Goal: Task Accomplishment & Management: Manage account settings

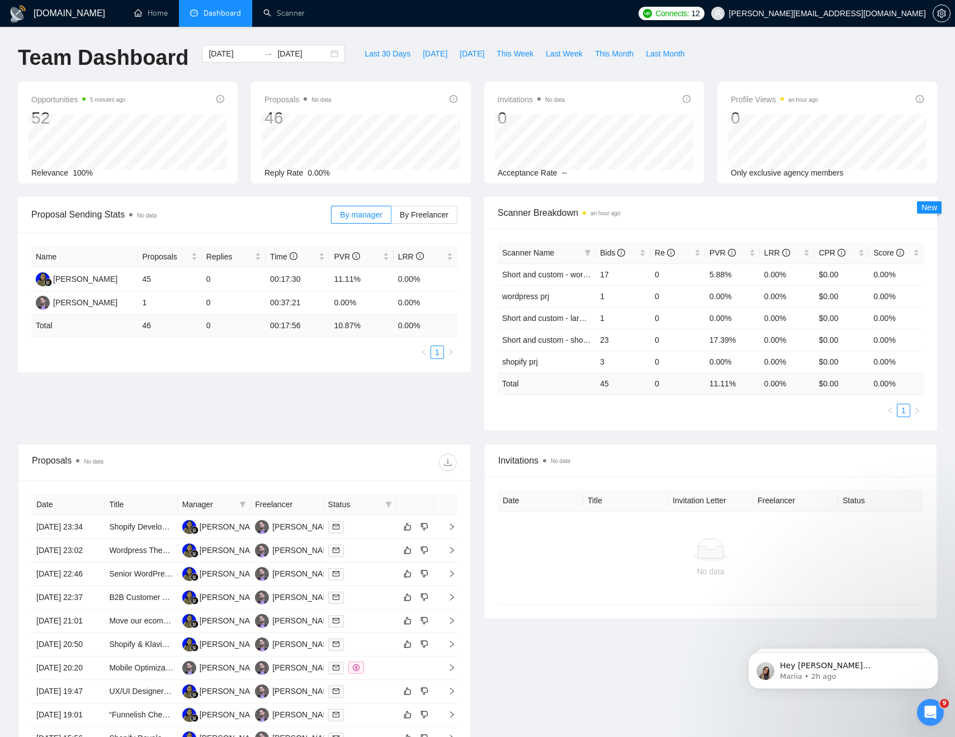
click at [224, 9] on span "Dashboard" at bounding box center [222, 13] width 37 height 10
click at [278, 10] on link "Scanner" at bounding box center [283, 13] width 41 height 10
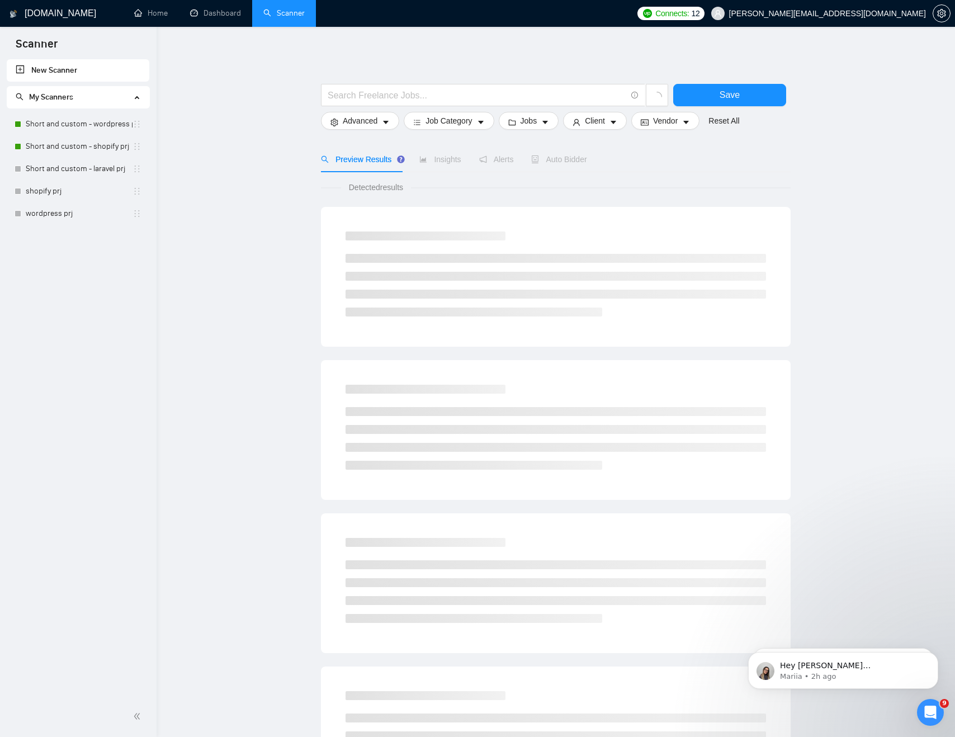
click at [851, 70] on main "Save Advanced Job Category Jobs Client Vendor Reset All Preview Results Insight…" at bounding box center [555, 502] width 763 height 915
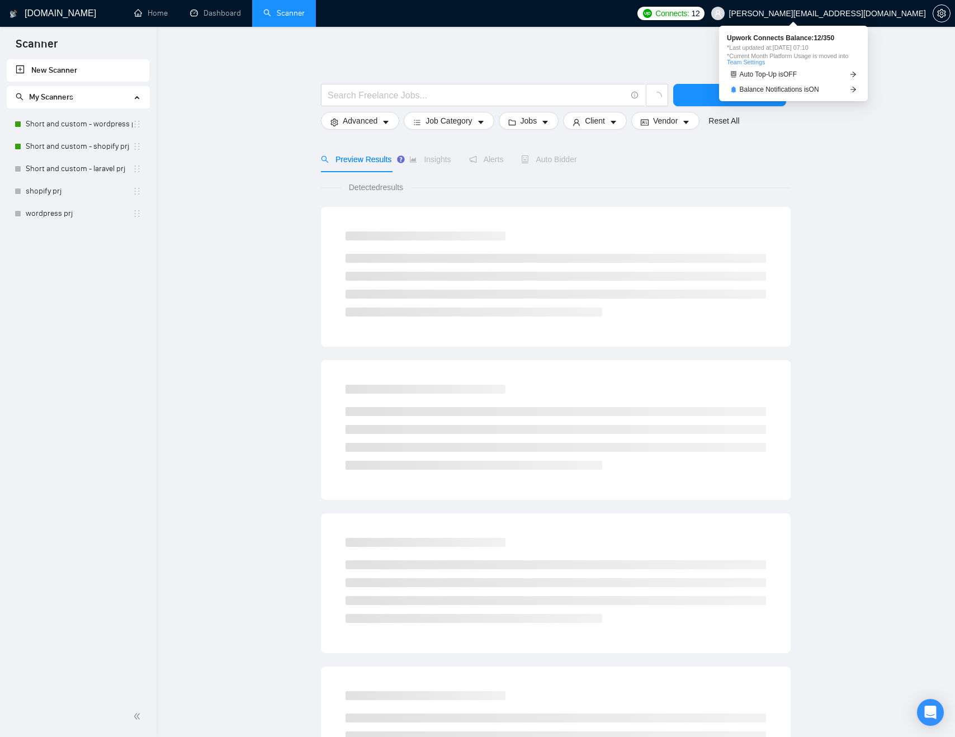
click at [689, 8] on span "Connects:" at bounding box center [672, 13] width 34 height 12
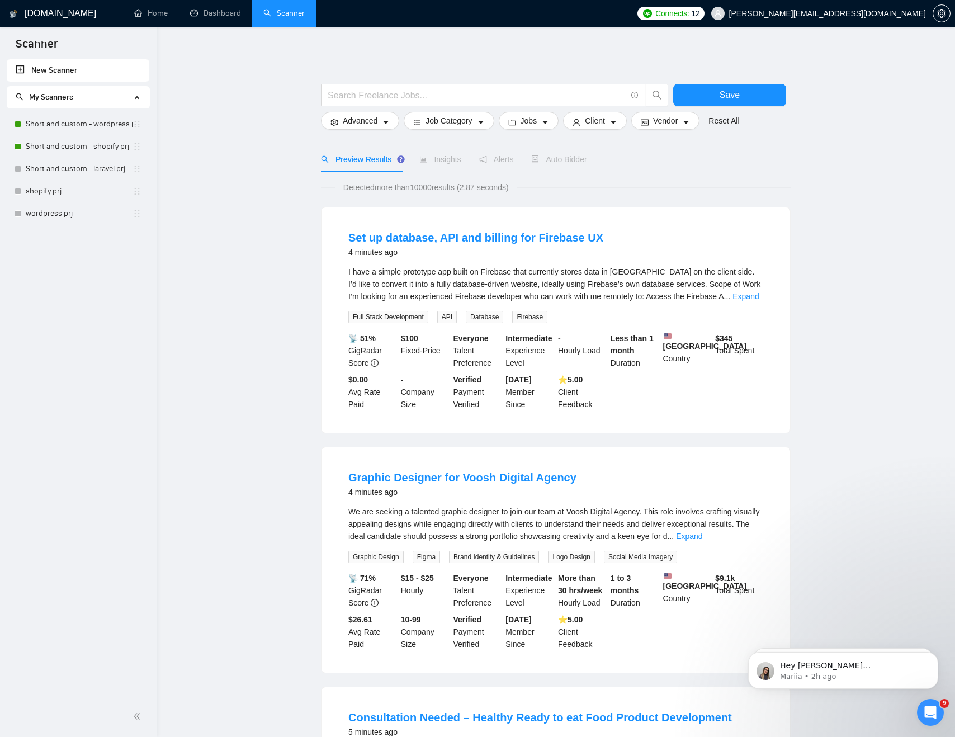
click at [926, 107] on main "Save Advanced Job Category Jobs Client Vendor Reset All Preview Results Insight…" at bounding box center [555, 738] width 763 height 1387
click at [77, 140] on link "Short and custom - shopify prj" at bounding box center [79, 146] width 107 height 22
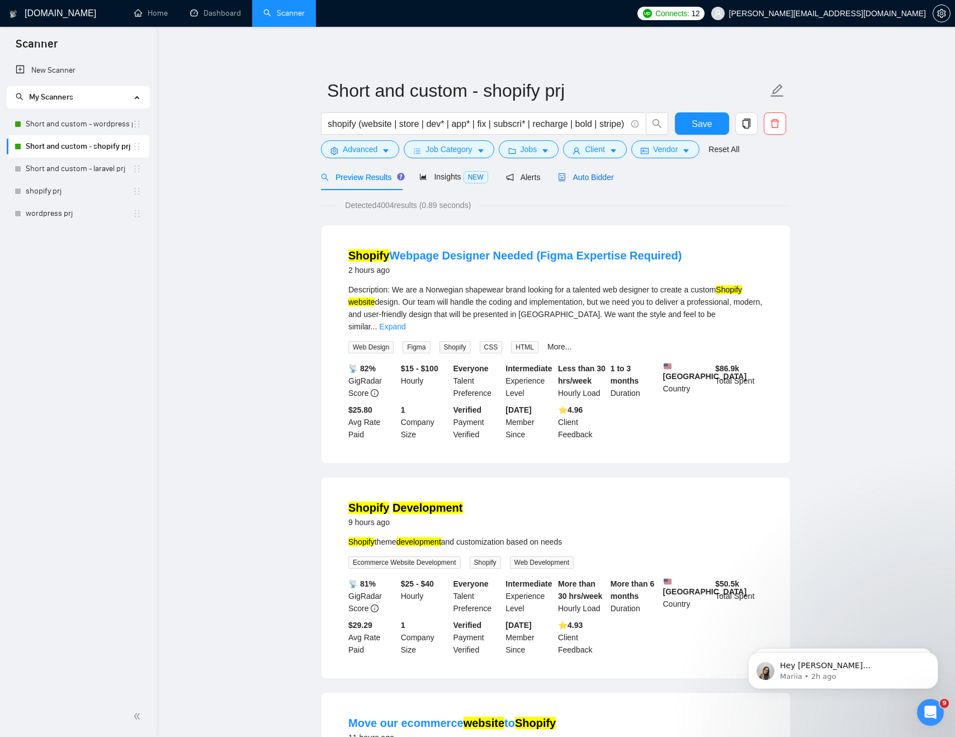
click at [600, 171] on div "Auto Bidder" at bounding box center [585, 177] width 55 height 12
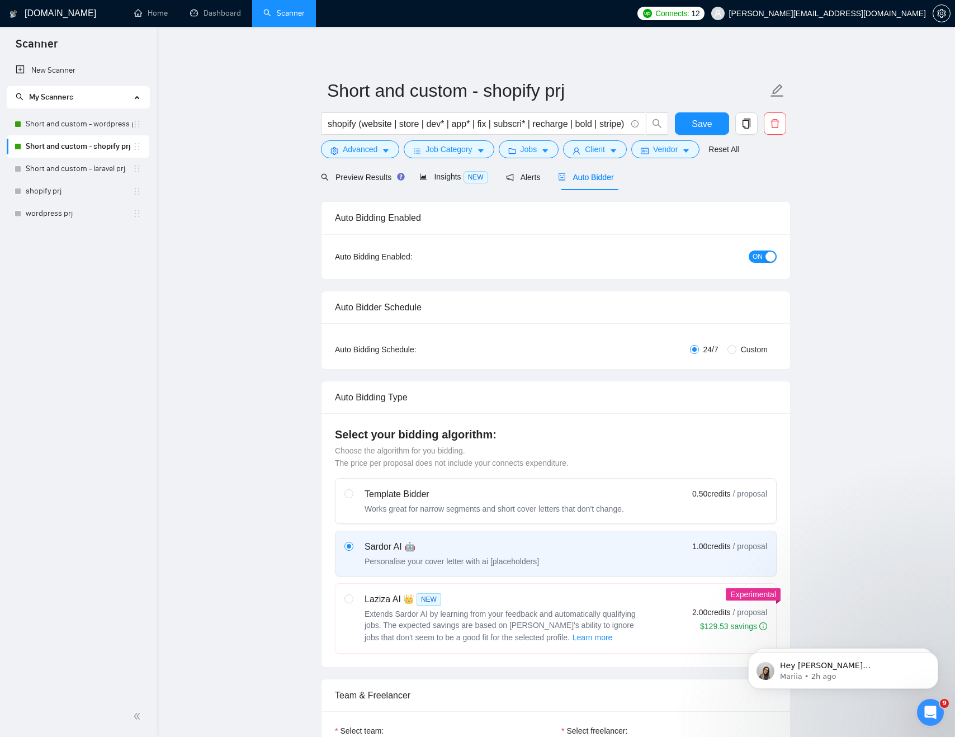
checkbox input "true"
click at [760, 263] on div "ON" at bounding box center [703, 257] width 147 height 18
click at [760, 259] on span "ON" at bounding box center [758, 257] width 10 height 12
click at [706, 121] on span "Save" at bounding box center [702, 124] width 20 height 14
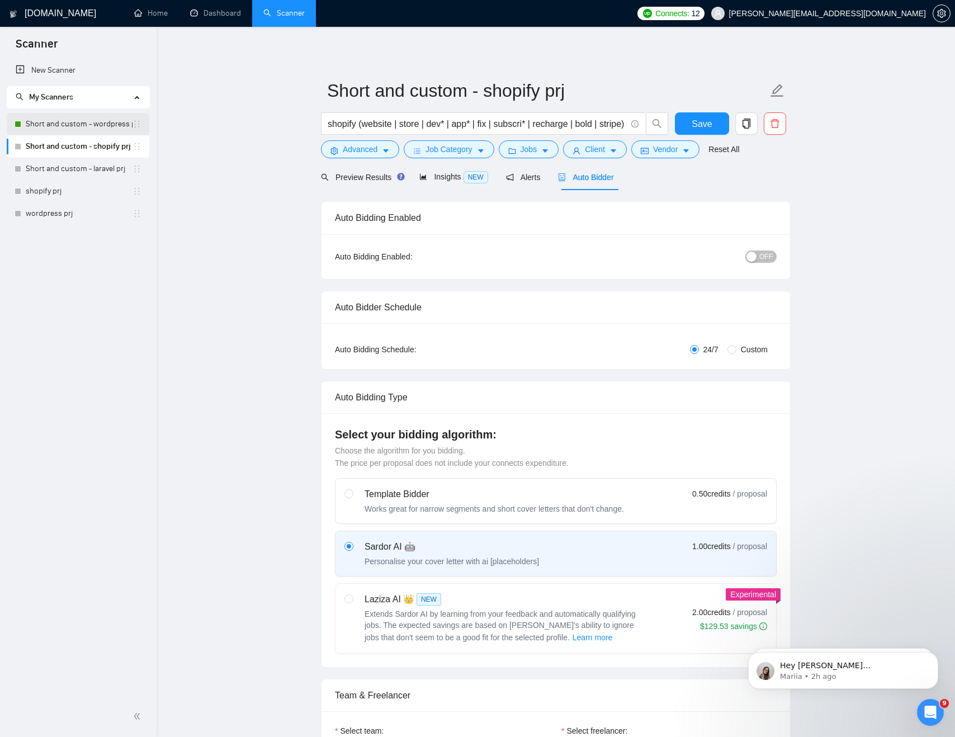
click at [70, 122] on link "Short and custom - wordpress prj" at bounding box center [79, 124] width 107 height 22
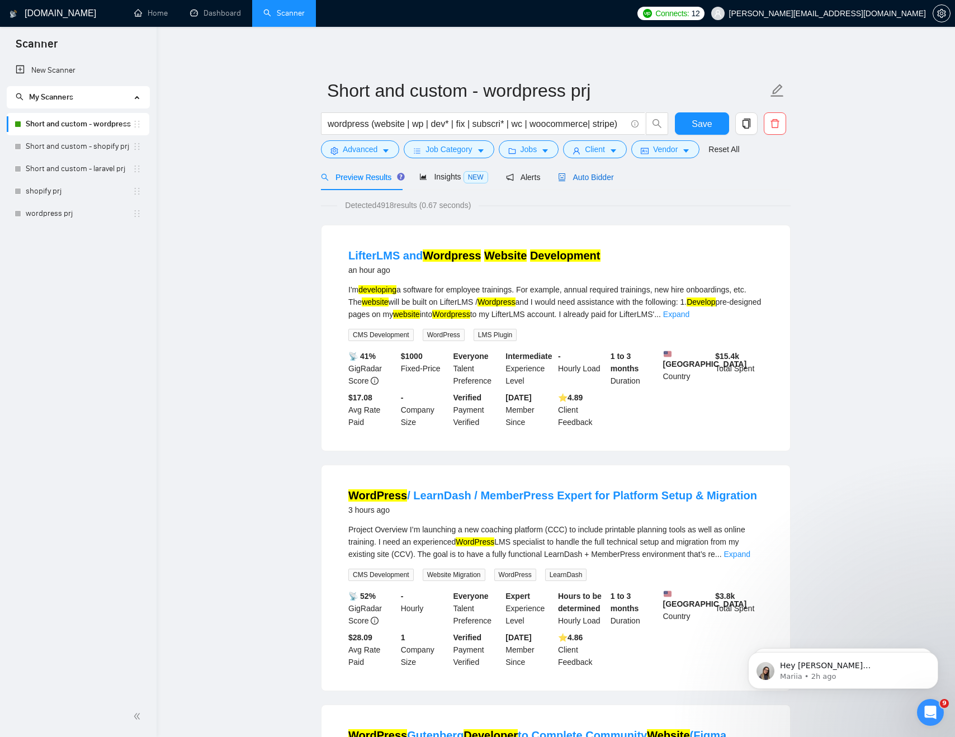
click at [592, 178] on span "Auto Bidder" at bounding box center [585, 177] width 55 height 9
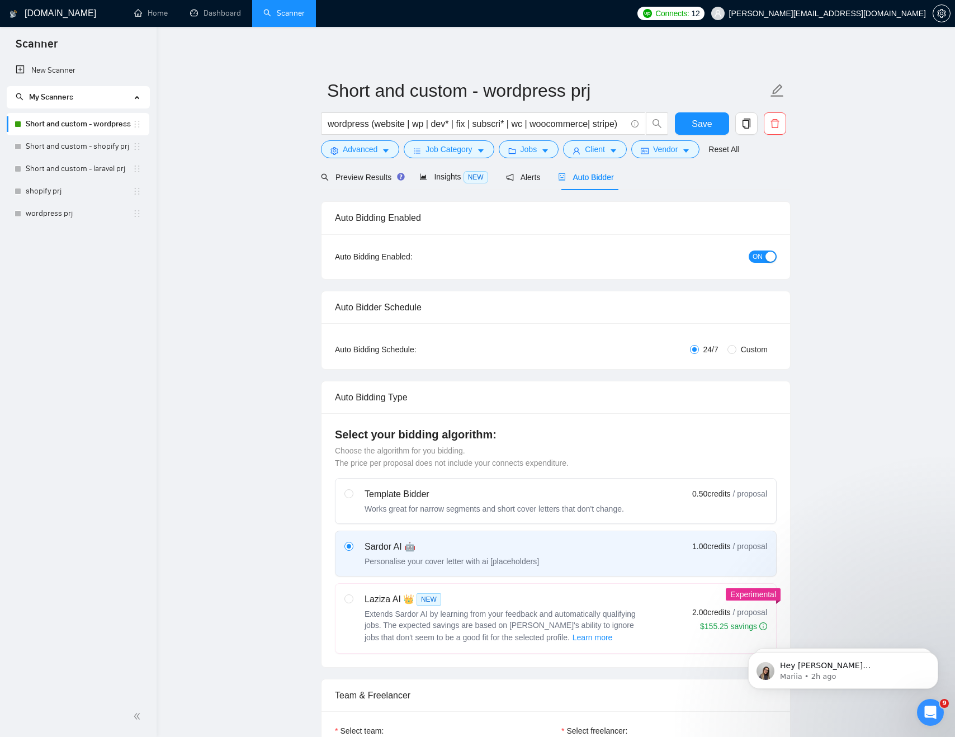
checkbox input "true"
click at [774, 261] on div "button" at bounding box center [770, 257] width 10 height 10
click at [703, 129] on span "Save" at bounding box center [702, 124] width 20 height 14
checkbox input "true"
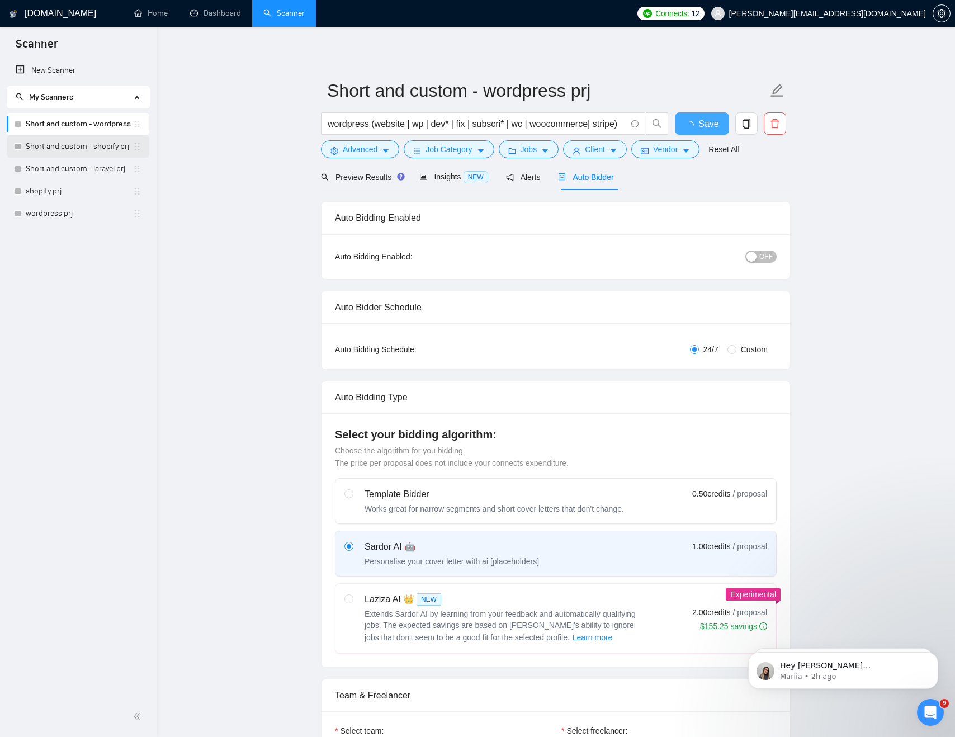
checkbox input "true"
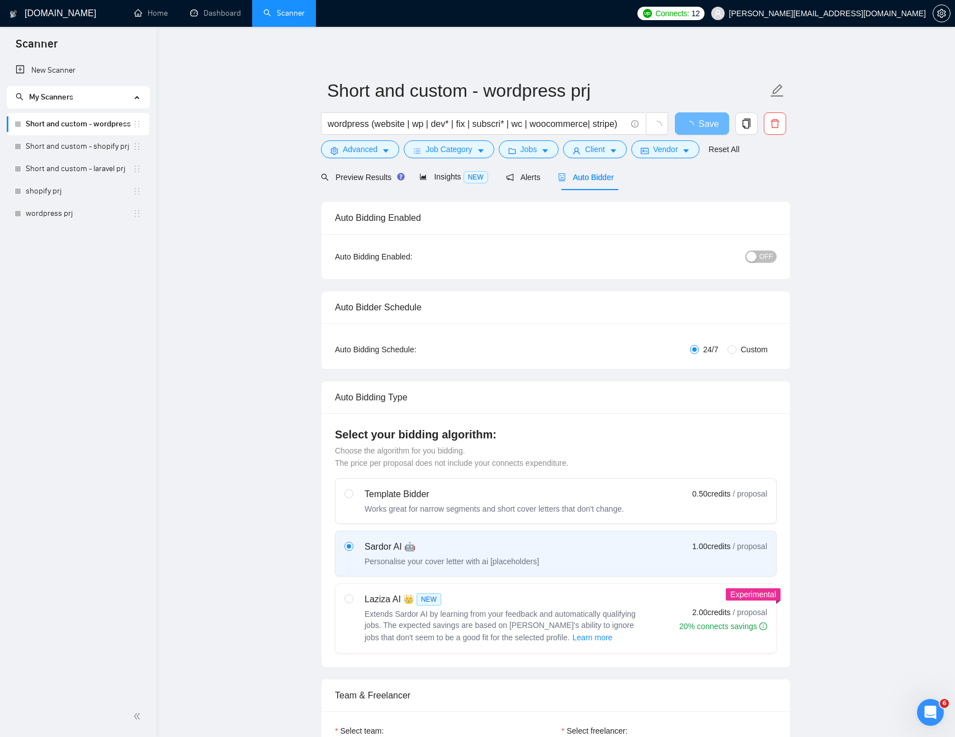
click at [84, 148] on link "Short and custom - shopify prj" at bounding box center [79, 146] width 107 height 22
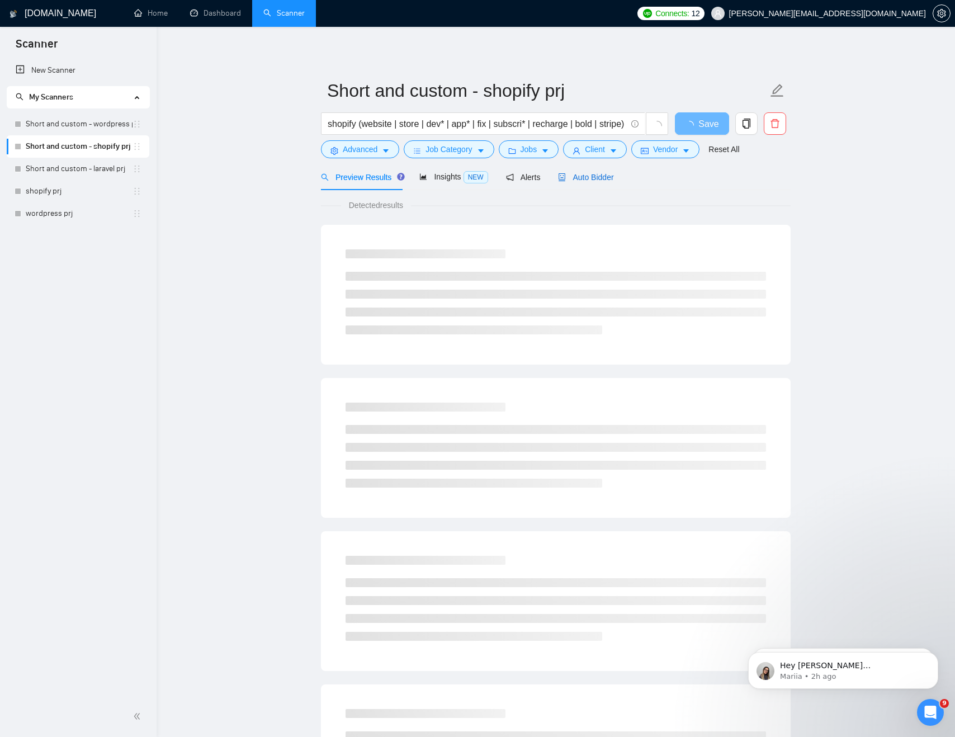
click at [602, 178] on span "Auto Bidder" at bounding box center [585, 177] width 55 height 9
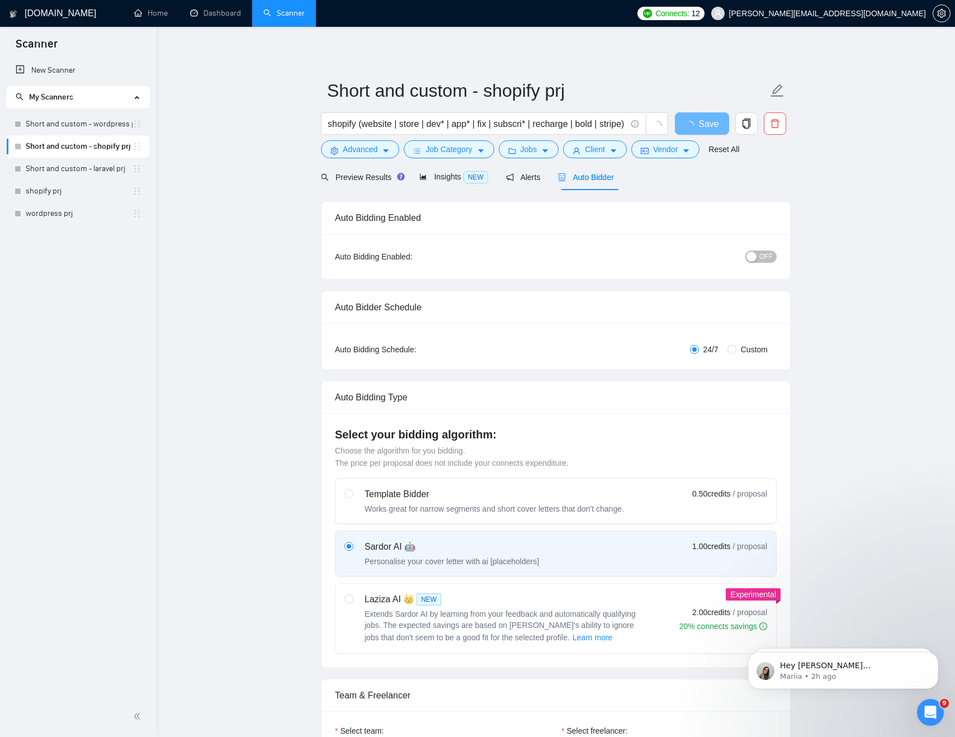
click at [768, 251] on span "OFF" at bounding box center [765, 257] width 13 height 12
click at [705, 127] on div "Reset all filters" at bounding box center [729, 128] width 60 height 19
click at [682, 124] on button "Save" at bounding box center [702, 123] width 54 height 22
click at [77, 129] on link "Short and custom - wordpress prj" at bounding box center [79, 124] width 107 height 22
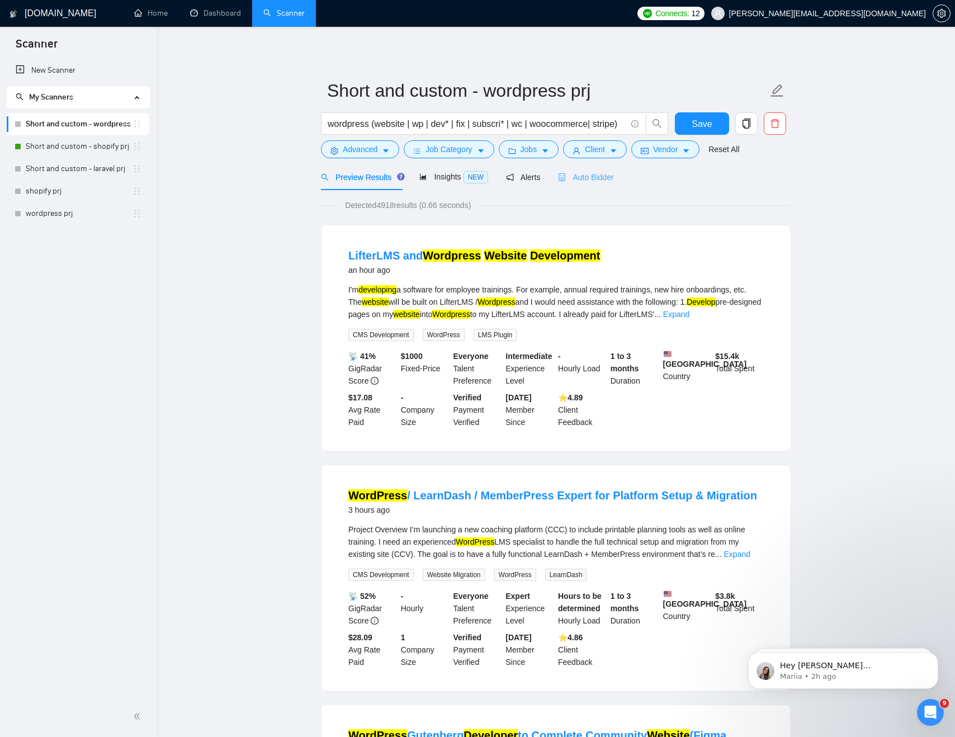
click at [595, 168] on div "Auto Bidder" at bounding box center [585, 177] width 55 height 26
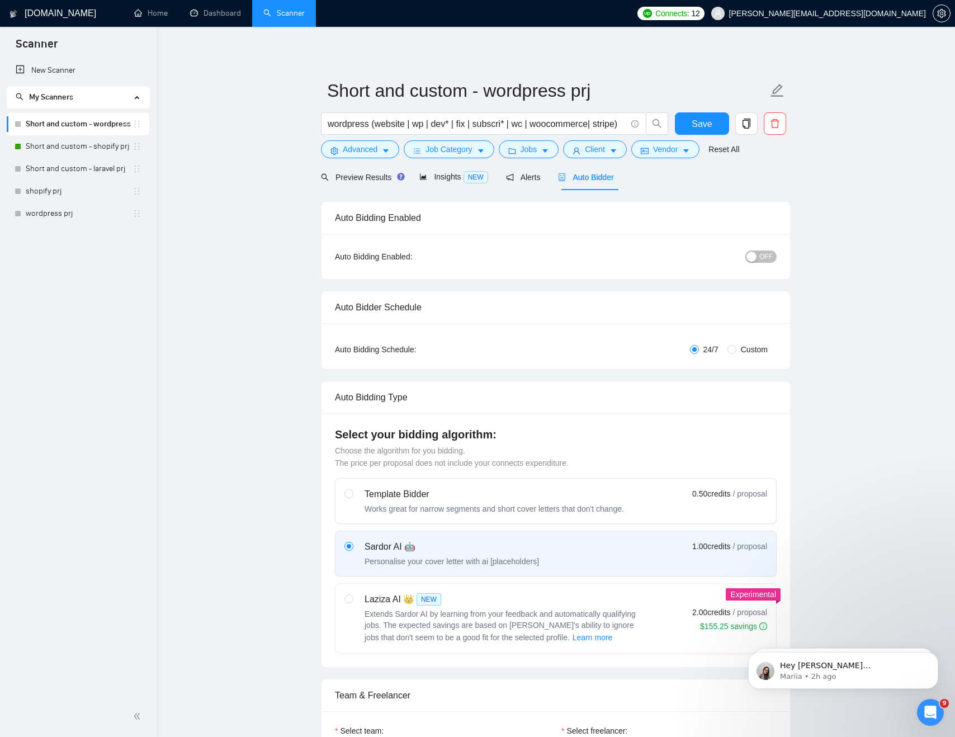
checkbox input "true"
click at [767, 254] on span "OFF" at bounding box center [765, 257] width 13 height 12
click at [694, 119] on span "Save" at bounding box center [702, 124] width 20 height 14
checkbox input "true"
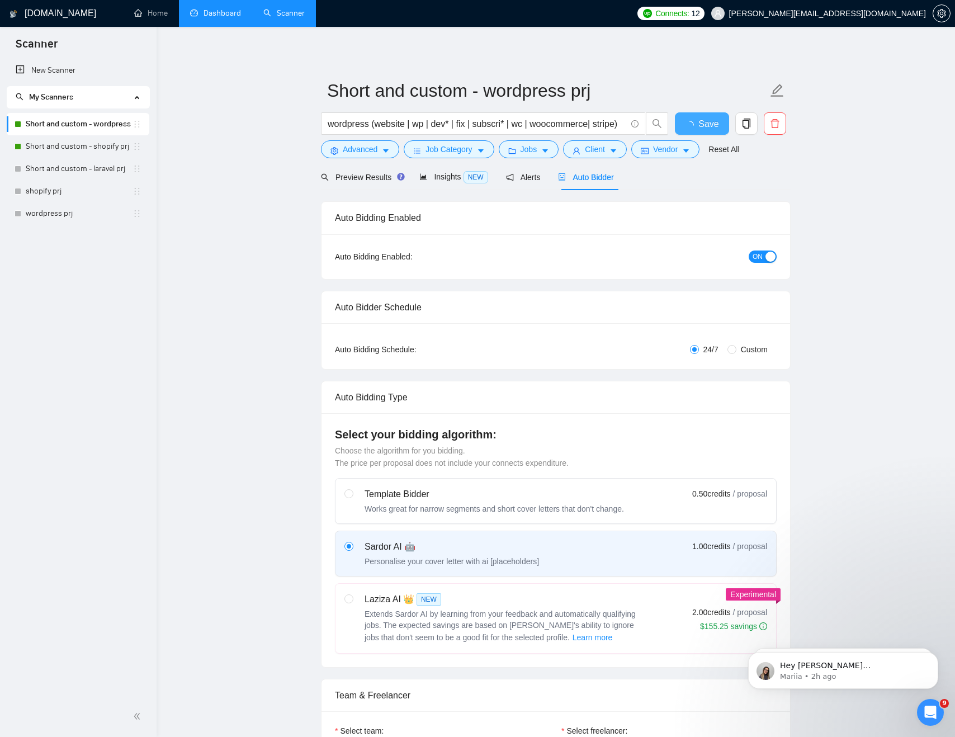
checkbox input "true"
click at [223, 18] on link "Dashboard" at bounding box center [215, 13] width 51 height 10
